Goal: Find specific page/section: Find specific page/section

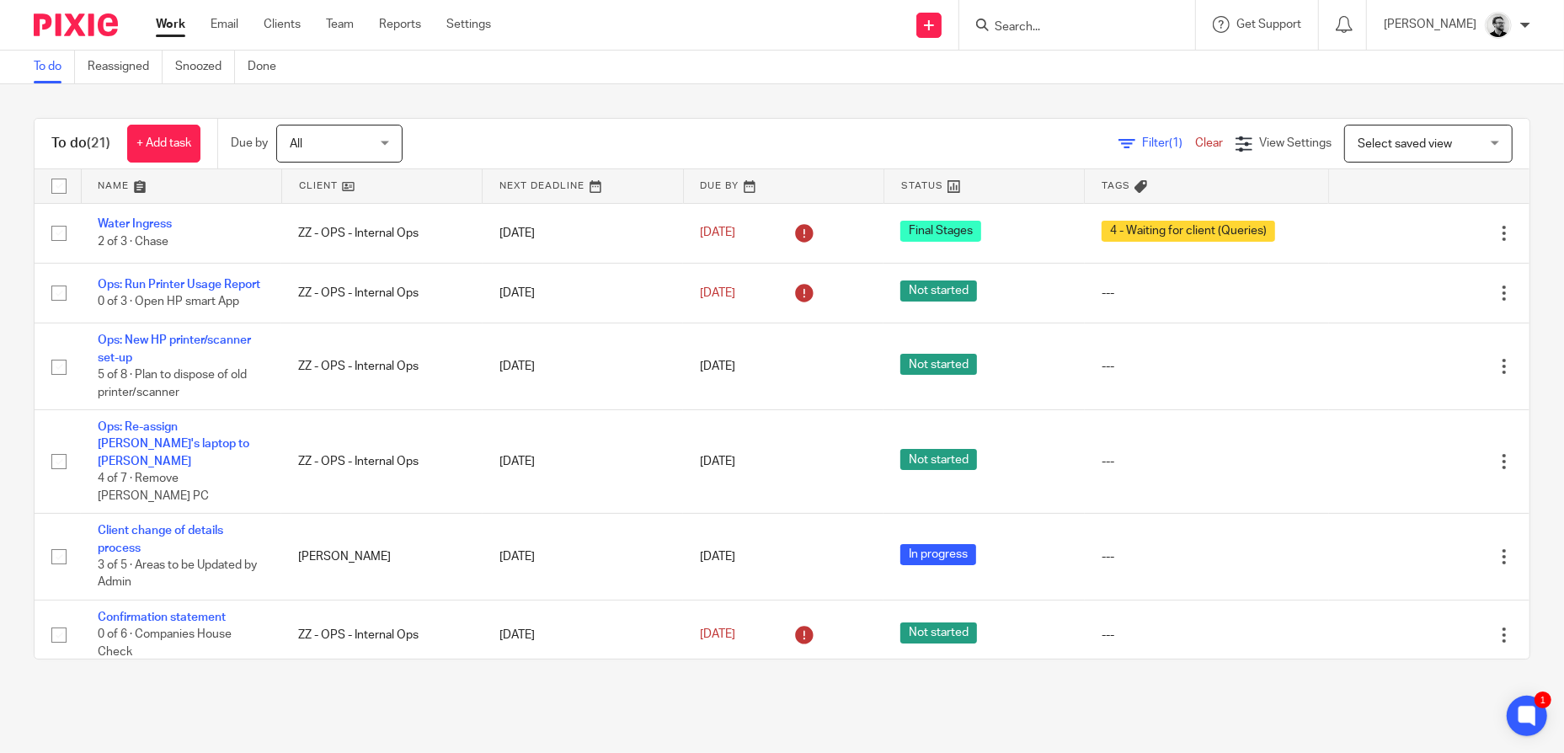
drag, startPoint x: 1089, startPoint y: 8, endPoint x: 1056, endPoint y: 34, distance: 42.0
click at [1089, 8] on div at bounding box center [1077, 25] width 236 height 50
click at [1056, 34] on input "Search" at bounding box center [1069, 27] width 152 height 15
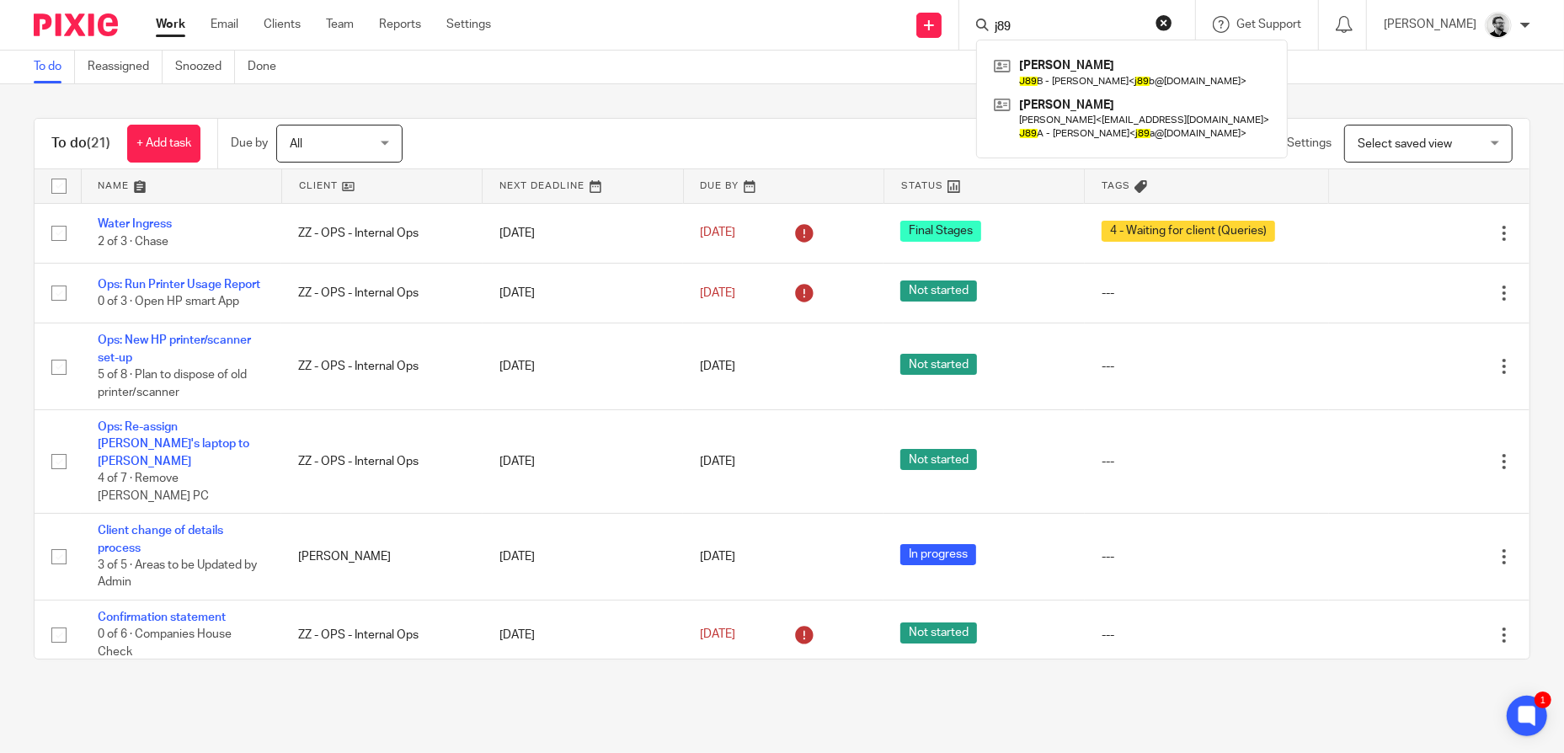
type input "j89"
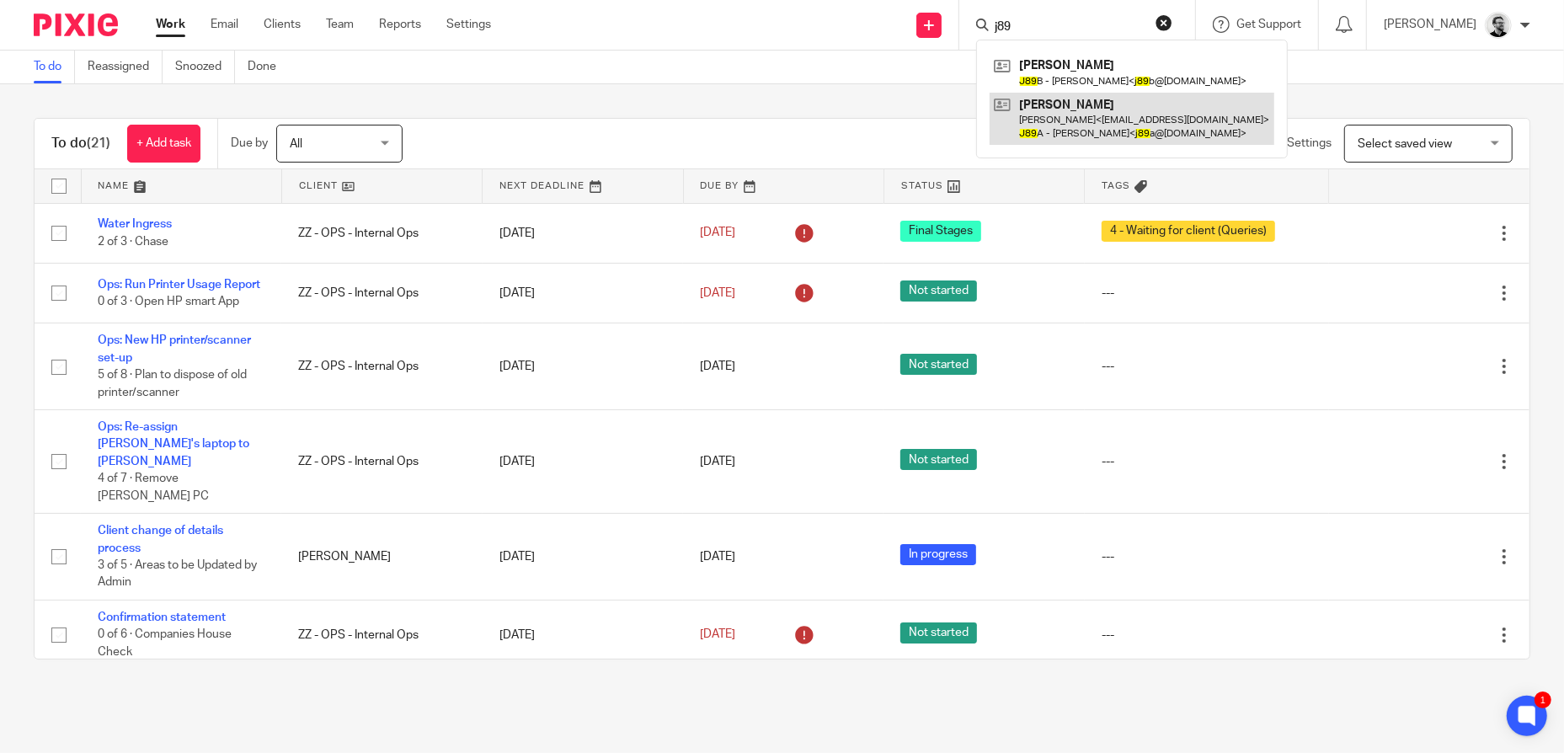
click at [1216, 120] on link at bounding box center [1132, 119] width 285 height 52
